Goal: Information Seeking & Learning: Learn about a topic

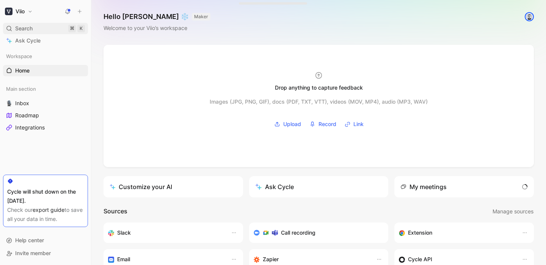
click at [33, 28] on div "Search ⌘ K" at bounding box center [45, 28] width 85 height 11
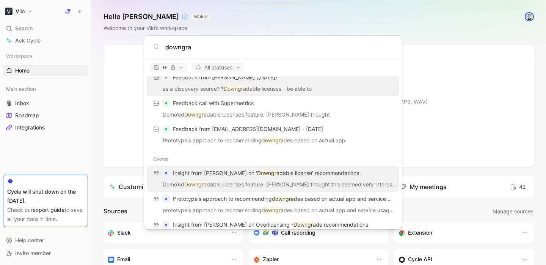
scroll to position [25, 0]
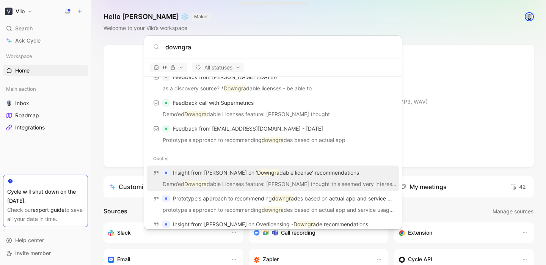
type input "downgra"
click at [205, 175] on p "Insight from [PERSON_NAME] on ' Downgra dable license' recommendations" at bounding box center [266, 172] width 186 height 9
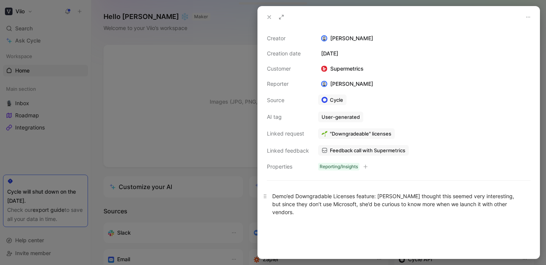
scroll to position [6, 0]
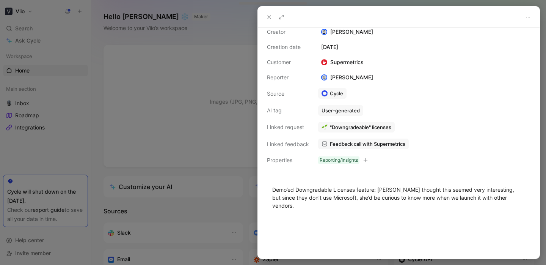
click at [221, 104] on div at bounding box center [273, 132] width 546 height 265
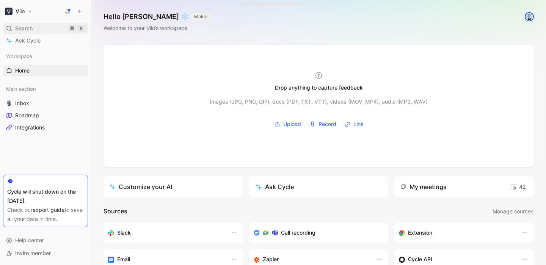
click at [28, 28] on span "Search" at bounding box center [23, 28] width 17 height 9
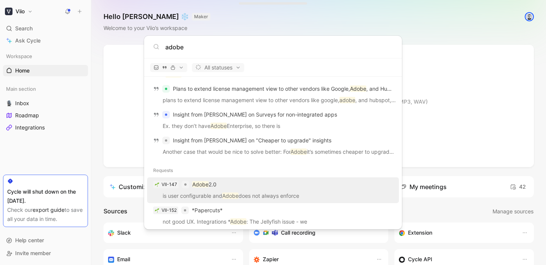
scroll to position [265, 0]
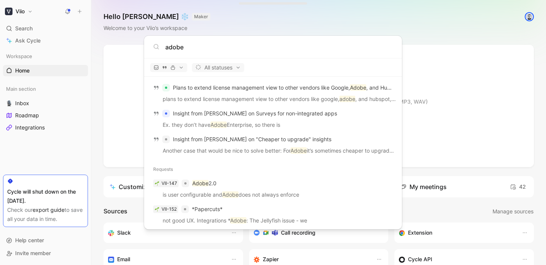
type input "adobe"
click at [35, 116] on body "Viio Search ⌘ K Ask Cycle Workspace Home G then H Main section Inbox Roadmap In…" at bounding box center [273, 132] width 546 height 265
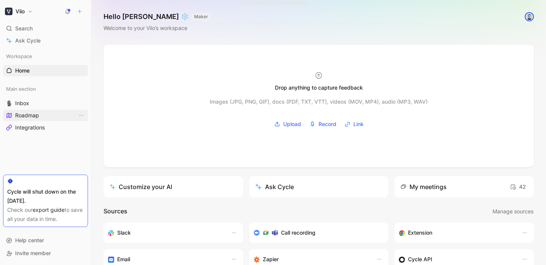
click at [23, 119] on link "Roadmap" at bounding box center [45, 115] width 85 height 11
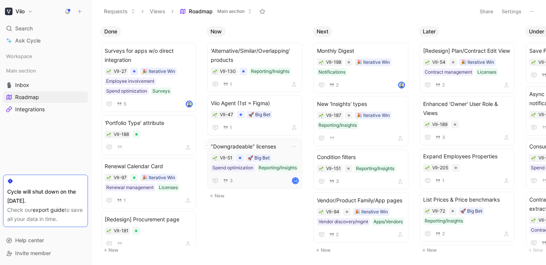
click at [231, 147] on span ""Downgradeable" licenses" at bounding box center [255, 146] width 88 height 9
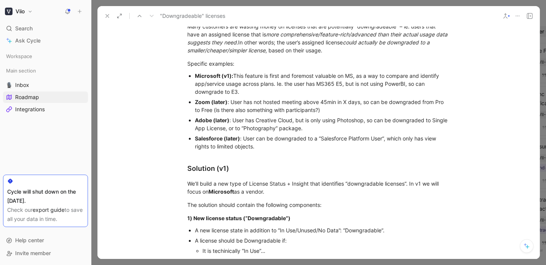
scroll to position [117, 0]
